Goal: Contribute content

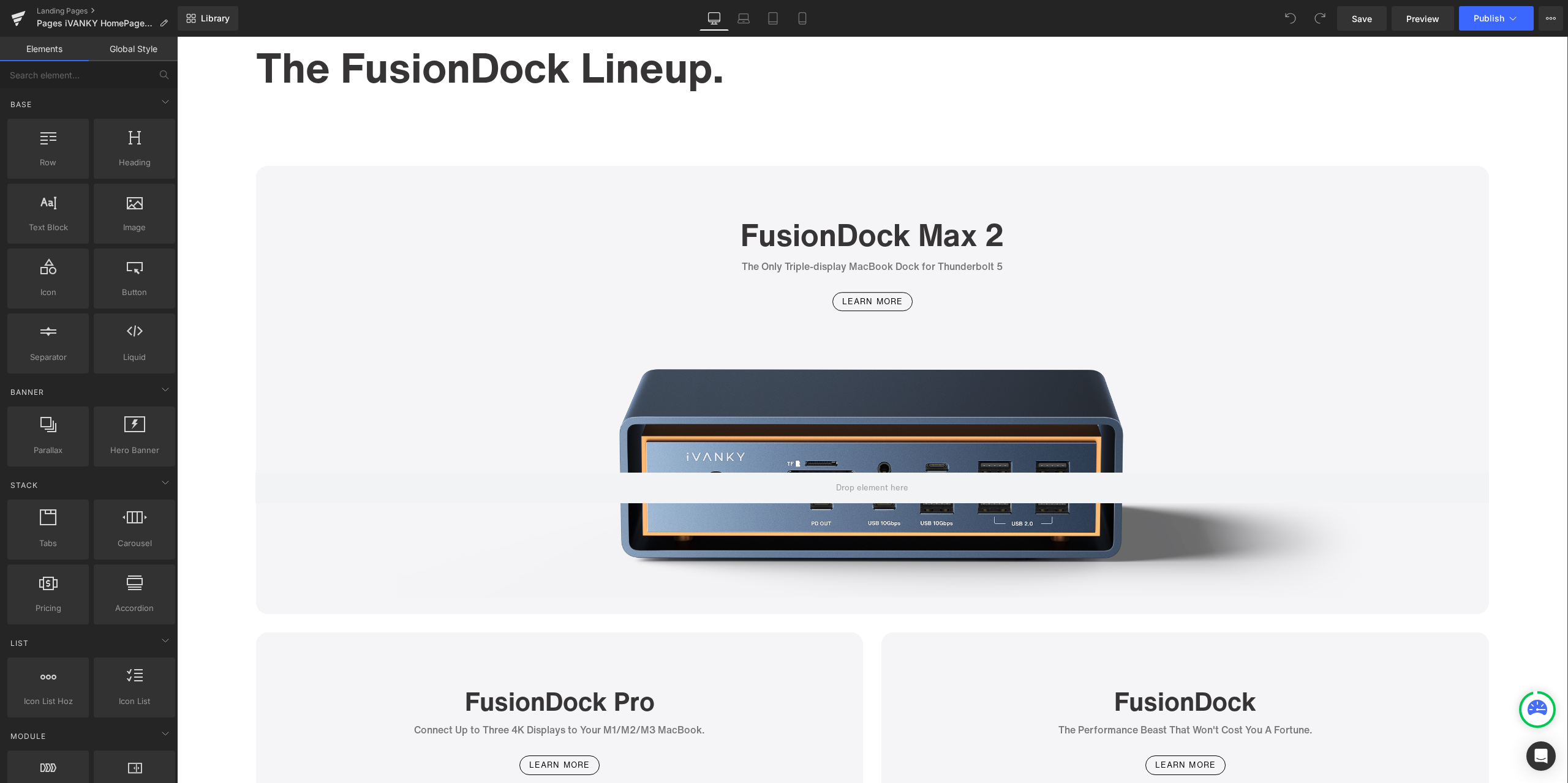
scroll to position [3122, 0]
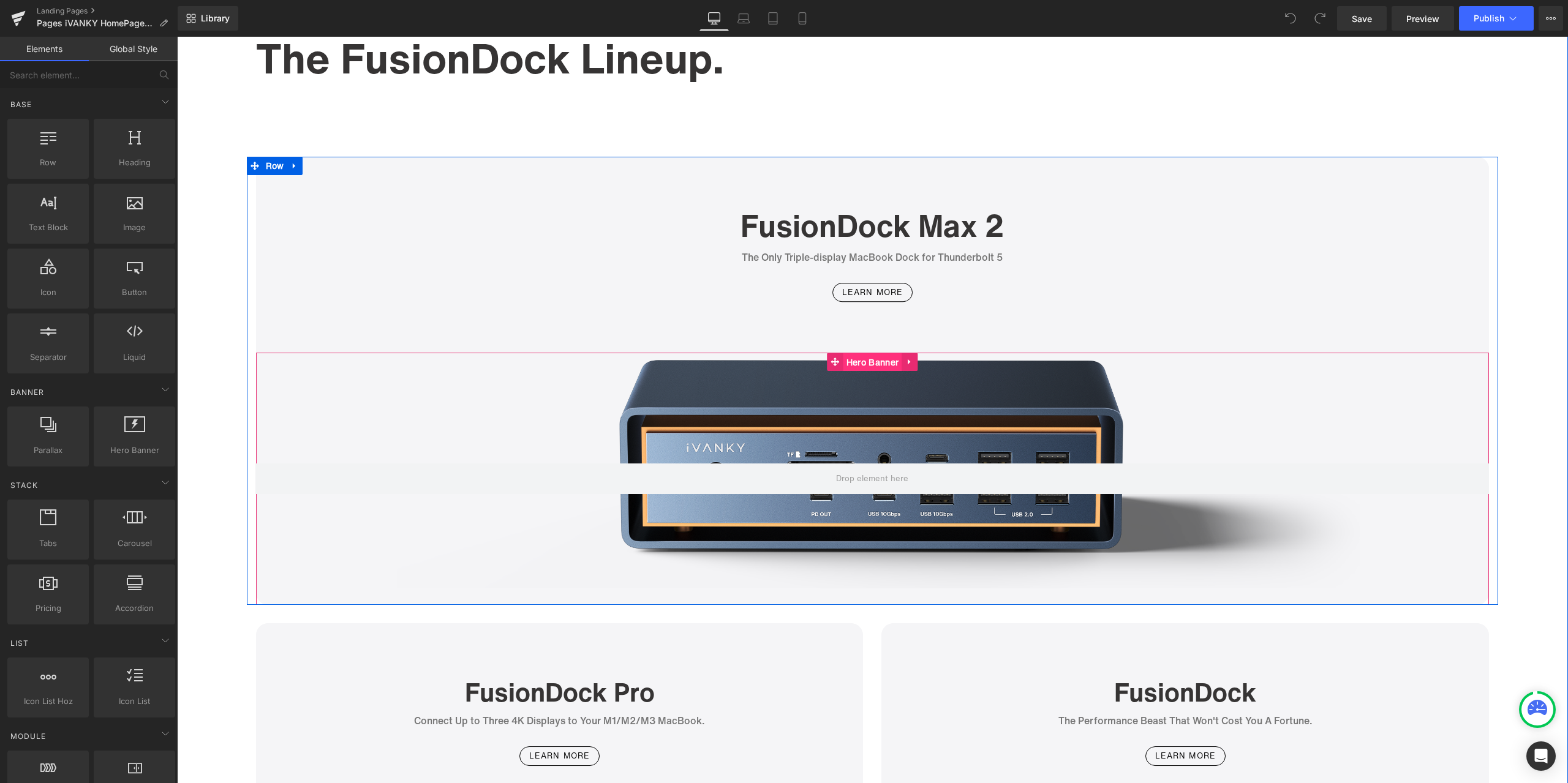
click at [871, 362] on span "Hero Banner" at bounding box center [872, 362] width 58 height 19
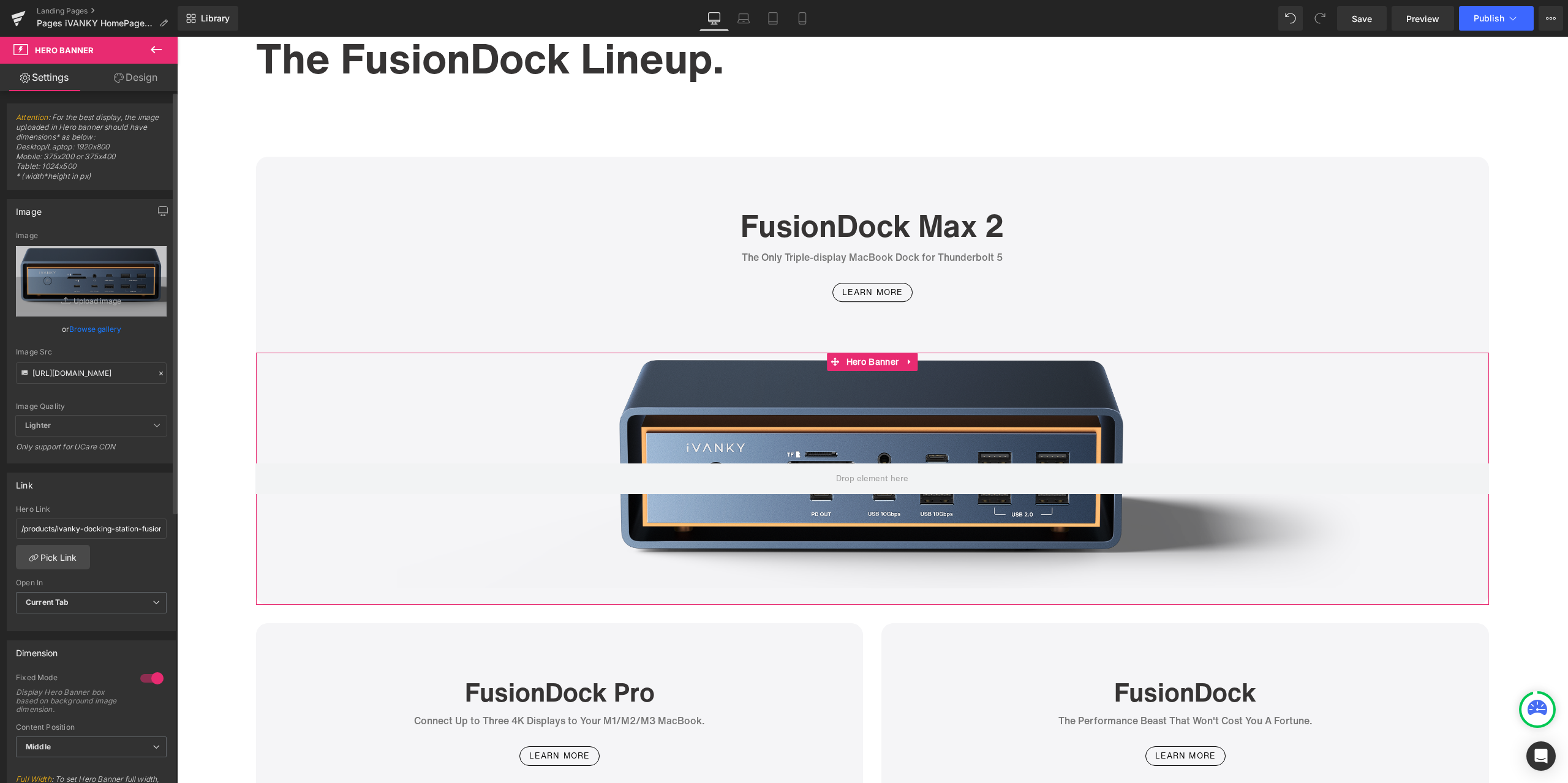
click at [157, 372] on icon at bounding box center [161, 374] width 9 height 9
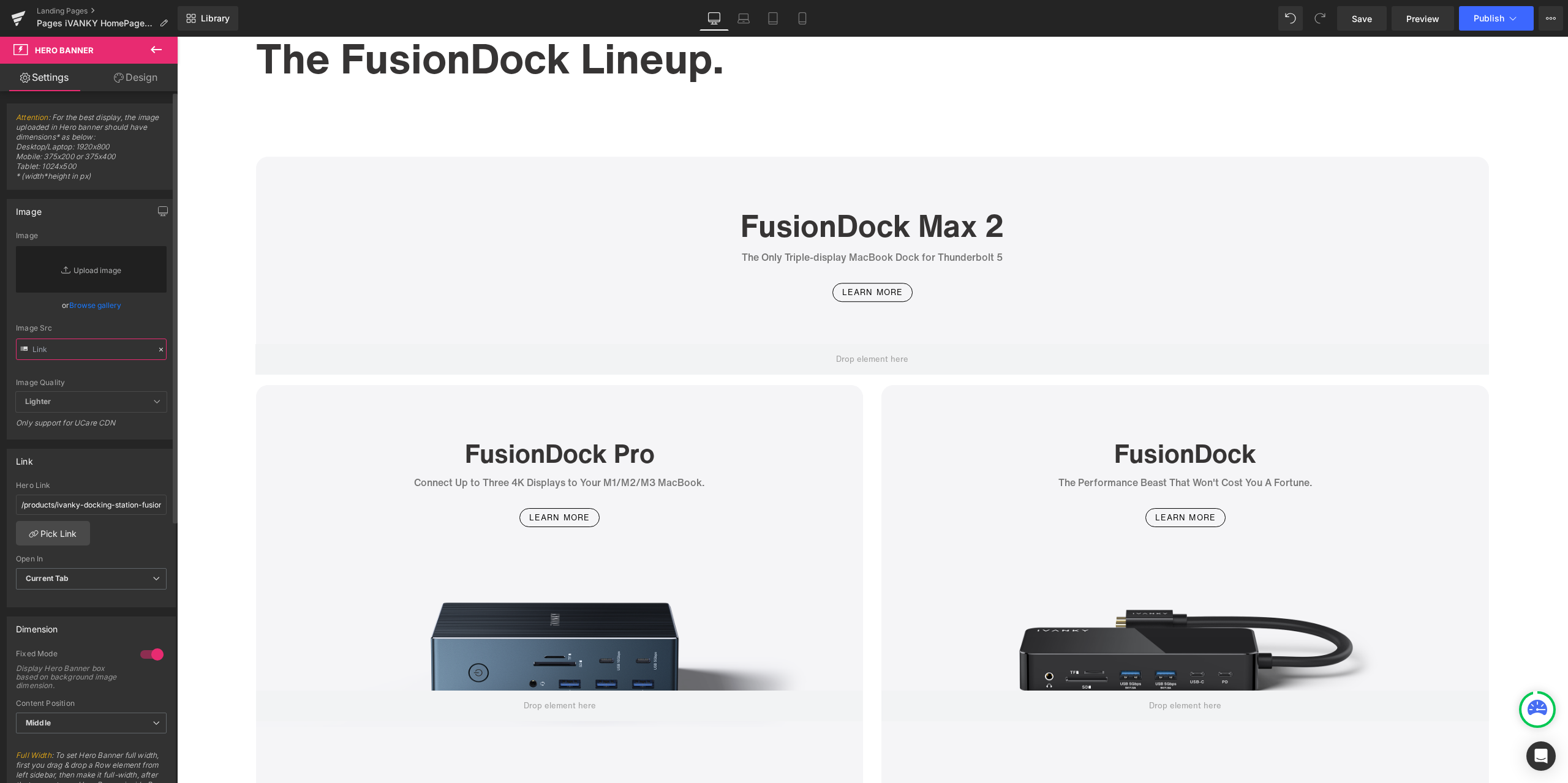
click at [109, 353] on input "text" at bounding box center [91, 349] width 151 height 22
paste input "[URL][DOMAIN_NAME]"
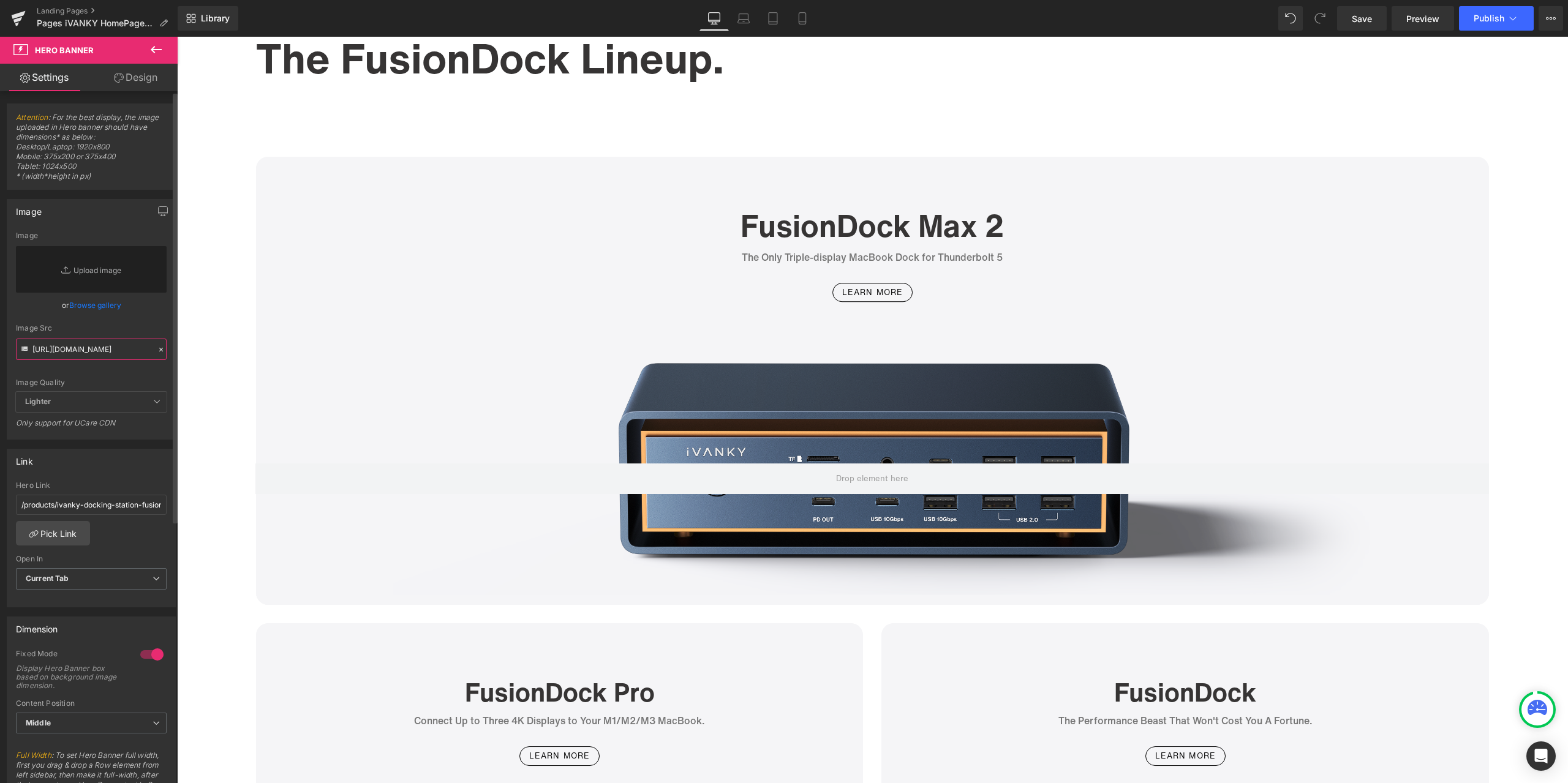
type input "[URL][DOMAIN_NAME]"
click at [147, 321] on div "Image Quality Lighter Lightest Lighter Lighter Lightest Only support for UCare …" at bounding box center [91, 312] width 151 height 161
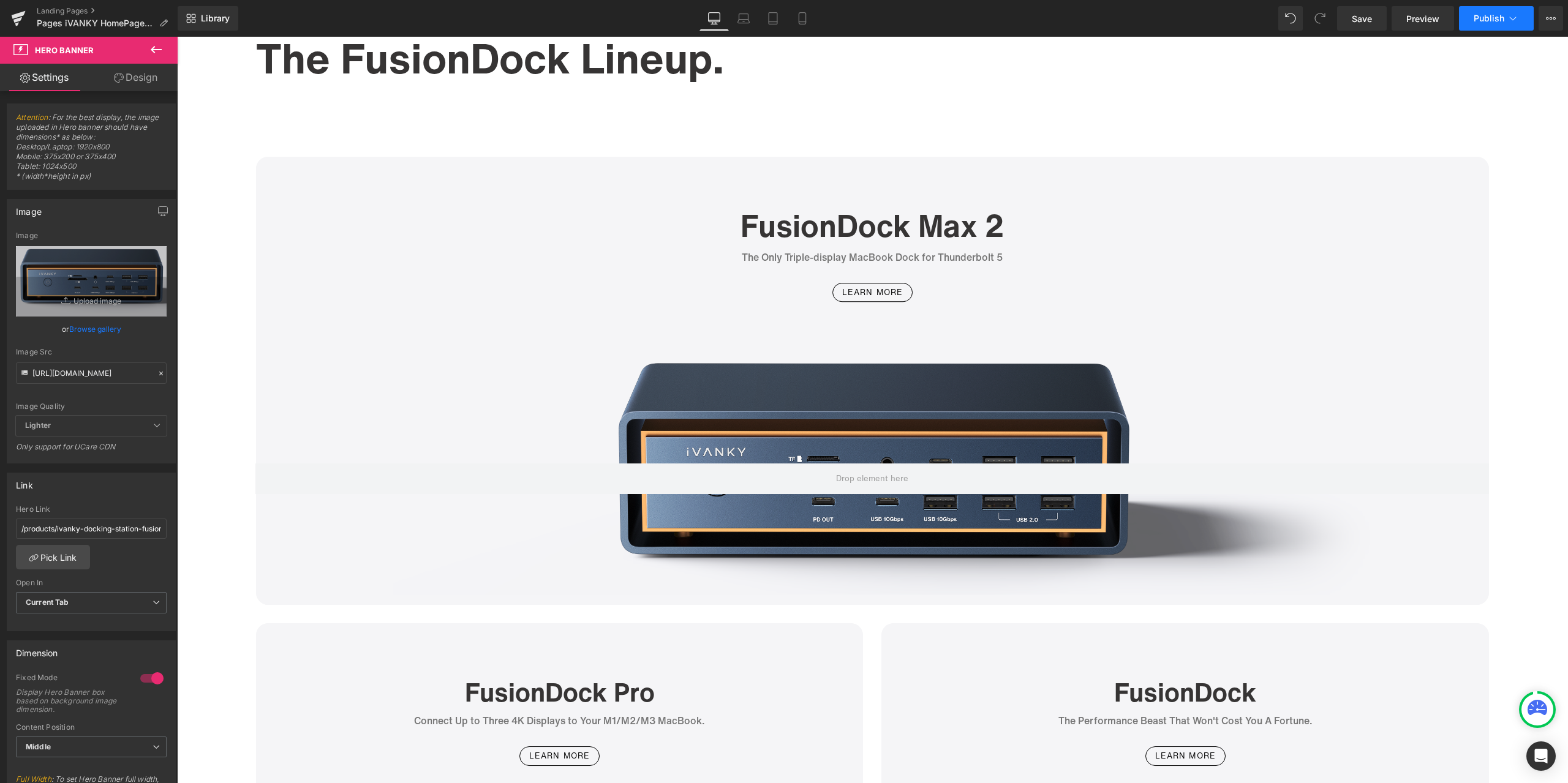
click at [1477, 17] on span "Publish" at bounding box center [1489, 19] width 31 height 10
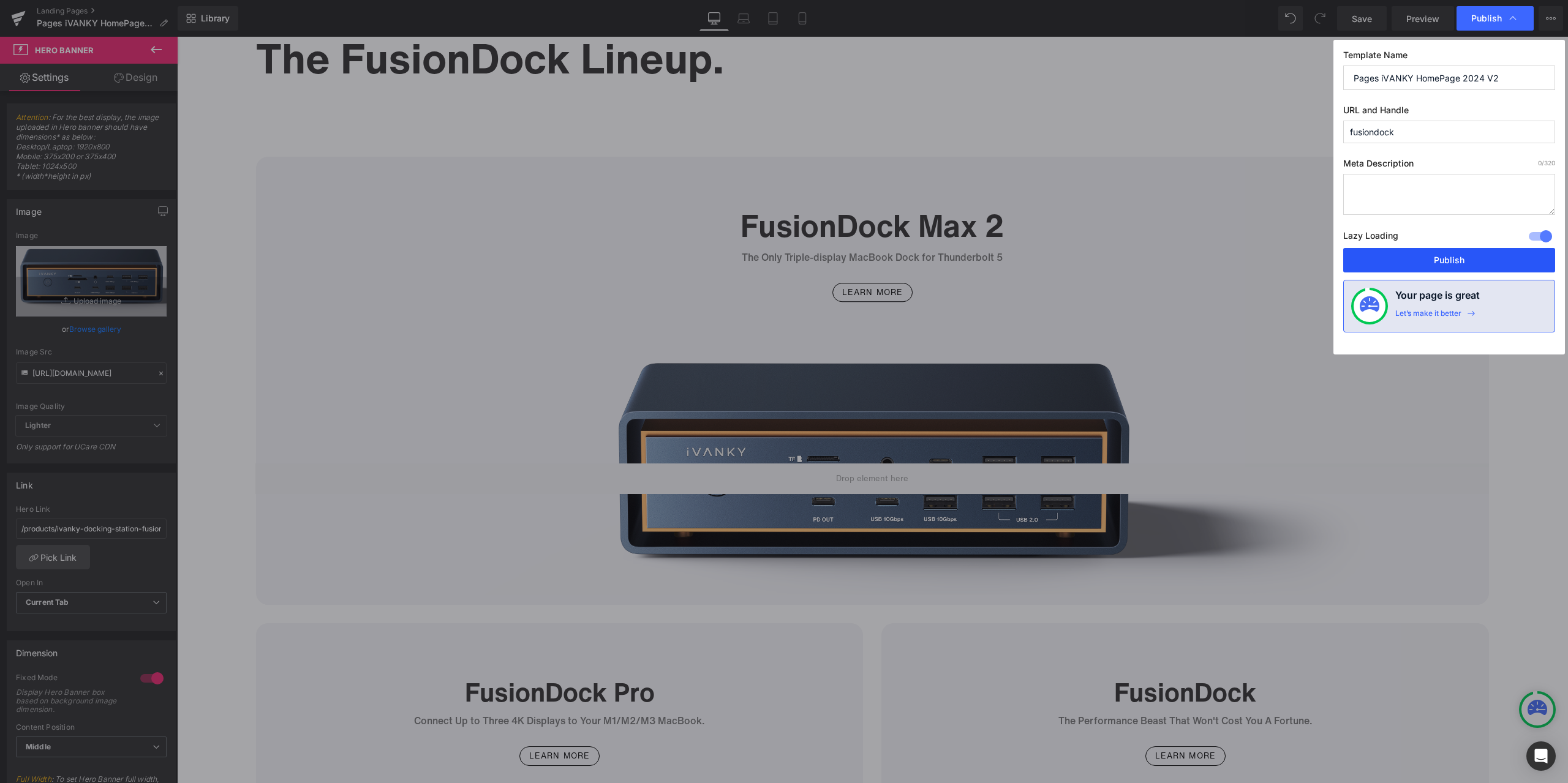
click at [1410, 255] on button "Publish" at bounding box center [1449, 260] width 212 height 25
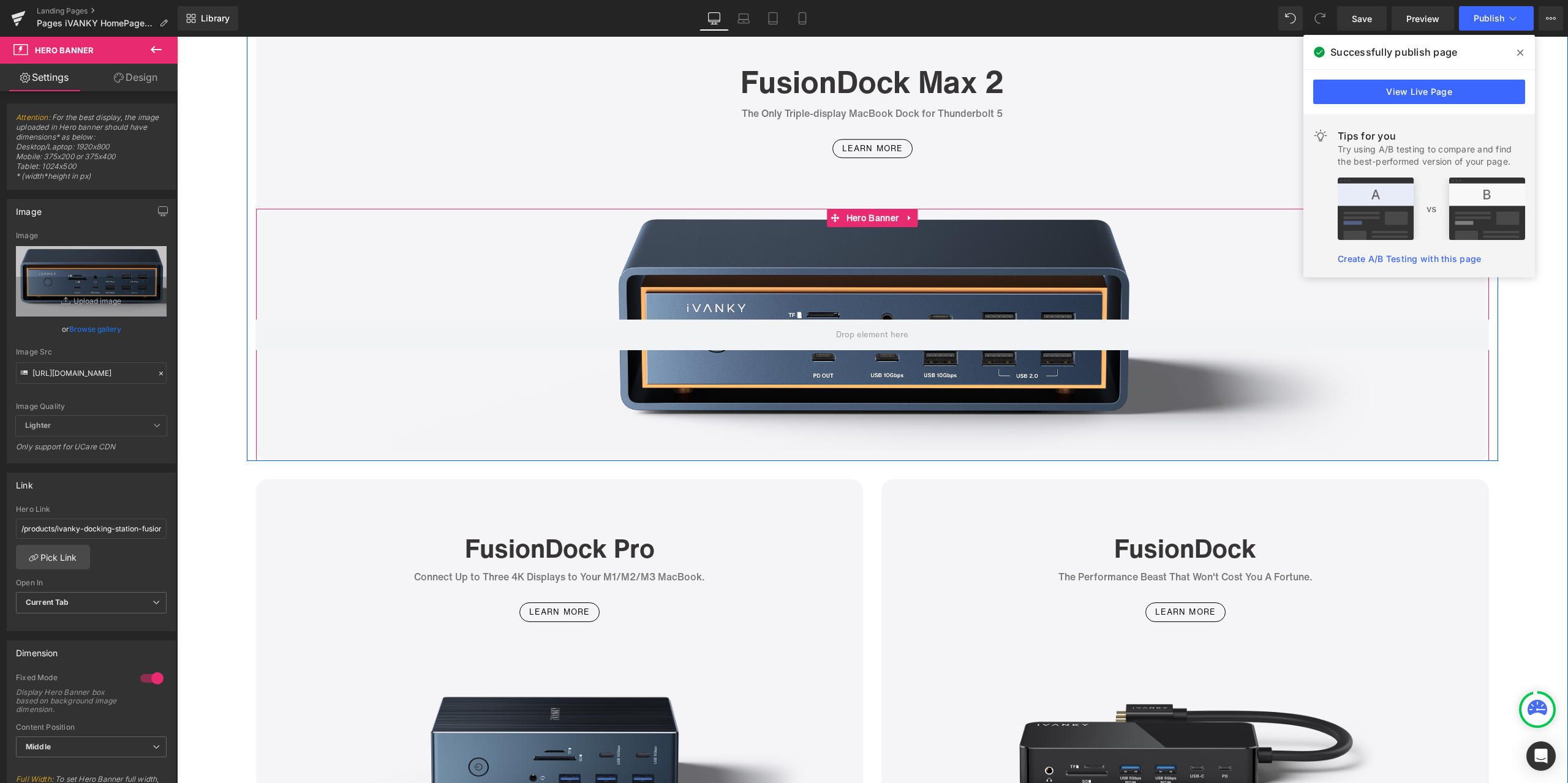
scroll to position [3306, 0]
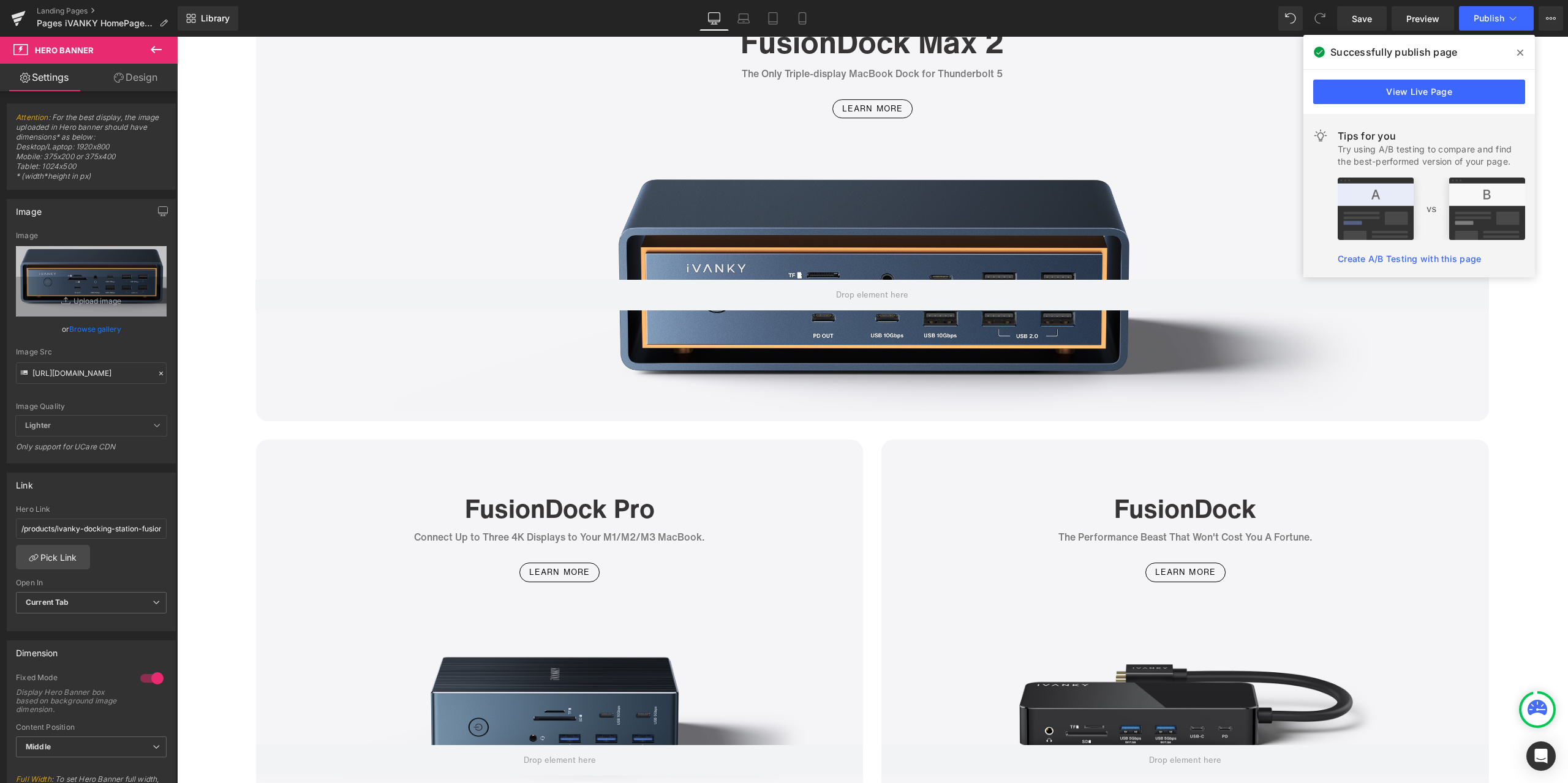
click at [1522, 54] on icon at bounding box center [1520, 52] width 6 height 6
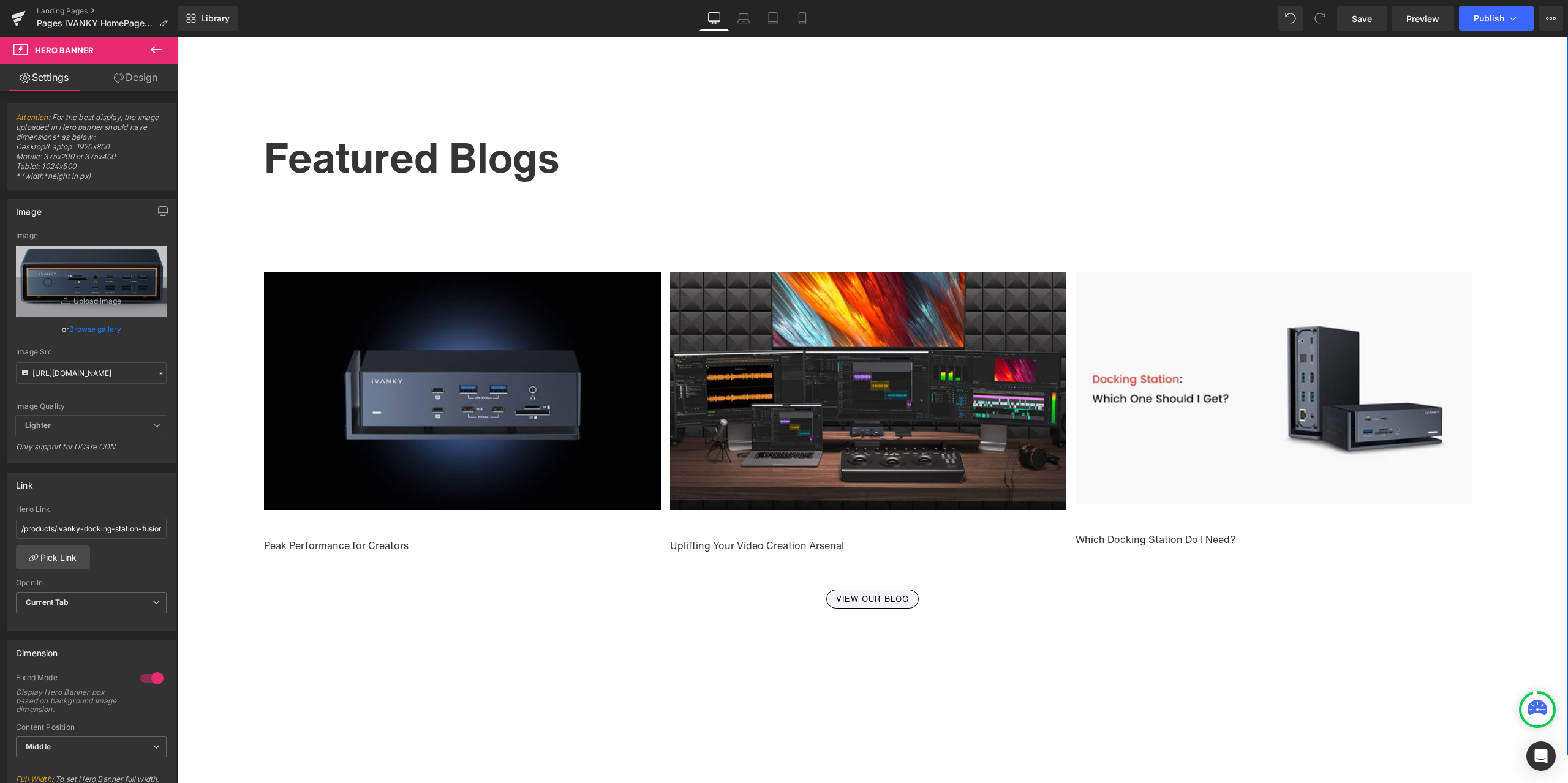
scroll to position [7397, 0]
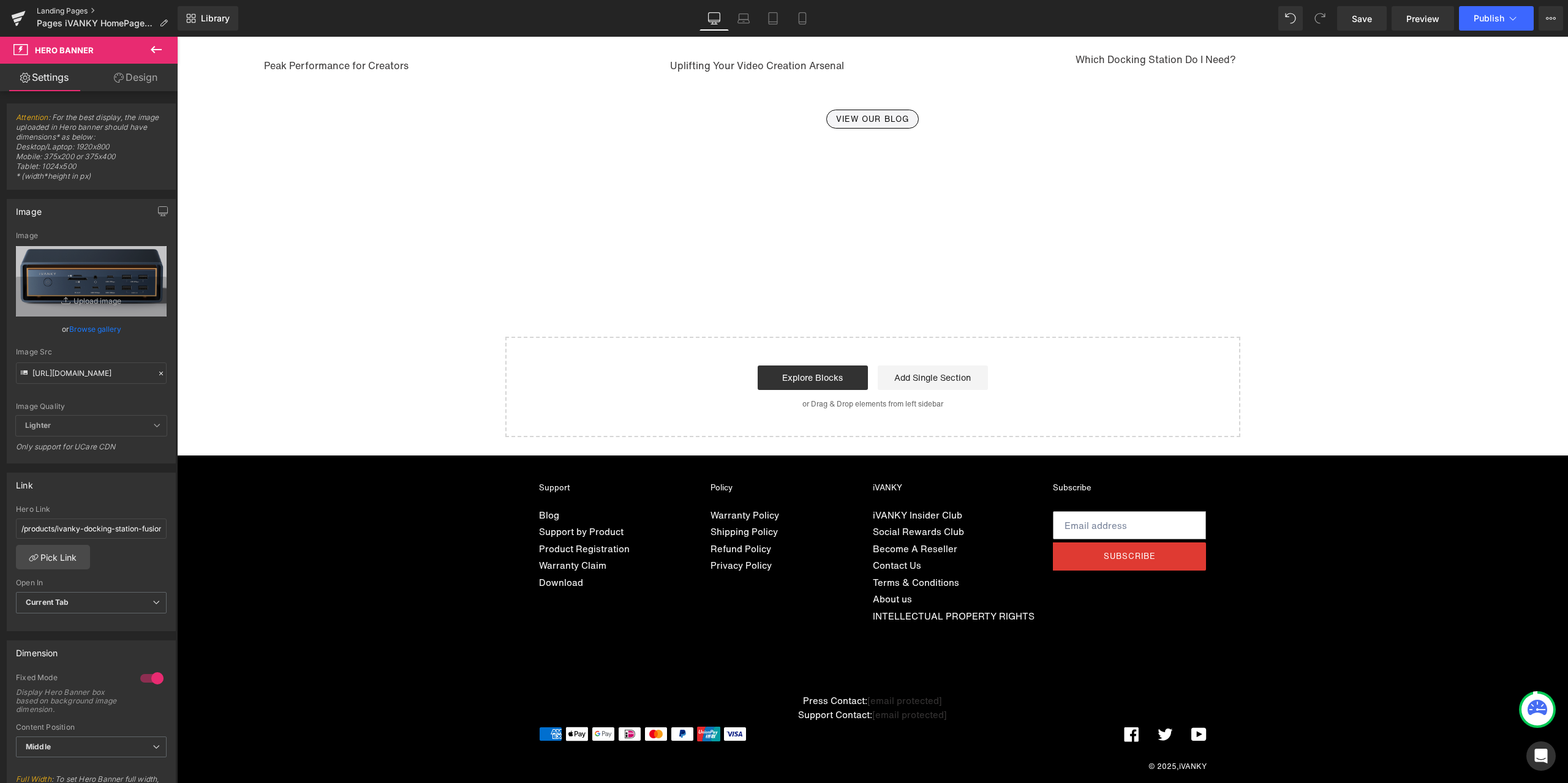
click at [59, 10] on link "Landing Pages" at bounding box center [107, 11] width 141 height 10
